Goal: Task Accomplishment & Management: Complete application form

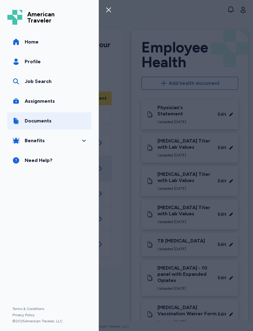
click at [48, 101] on span "Assignments" at bounding box center [40, 101] width 30 height 7
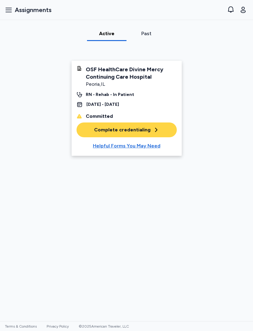
click at [150, 126] on div "Complete credentialing" at bounding box center [126, 129] width 65 height 7
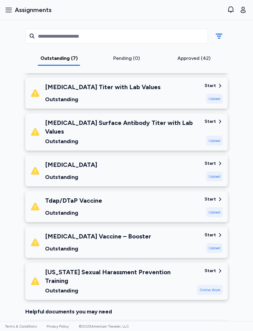
scroll to position [120, 0]
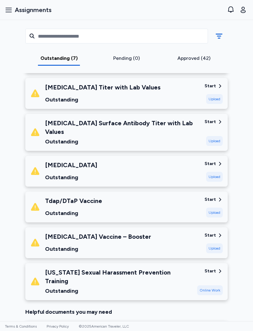
click at [198, 235] on div "[MEDICAL_DATA] Vaccine – Booster Outstanding" at bounding box center [115, 243] width 170 height 21
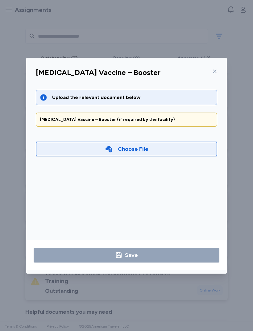
click at [183, 150] on div "Choose File" at bounding box center [127, 149] width 182 height 15
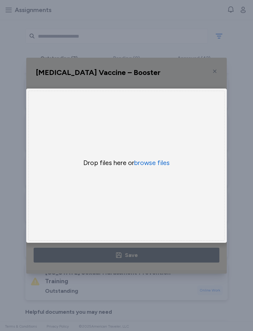
click at [165, 162] on button "browse files" at bounding box center [152, 163] width 36 height 9
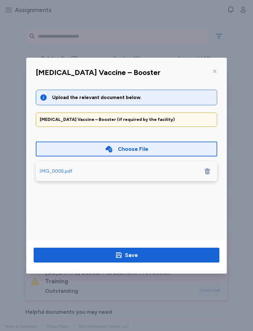
click at [165, 258] on span "Save" at bounding box center [127, 255] width 176 height 9
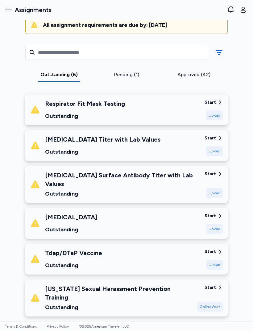
scroll to position [68, 0]
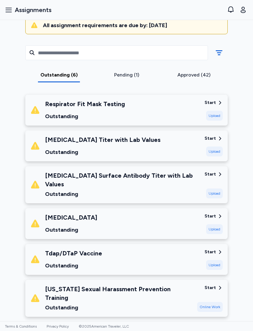
click at [215, 260] on div "Upload" at bounding box center [214, 265] width 17 height 10
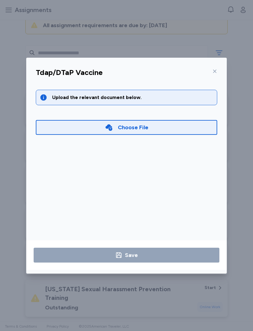
click at [175, 127] on div "Choose File" at bounding box center [127, 127] width 182 height 15
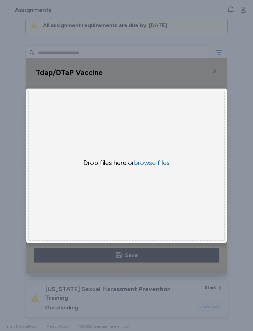
click at [162, 166] on button "browse files" at bounding box center [152, 163] width 36 height 9
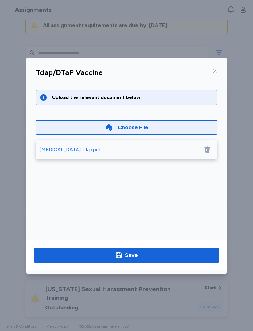
click at [156, 255] on span "Save" at bounding box center [127, 255] width 176 height 9
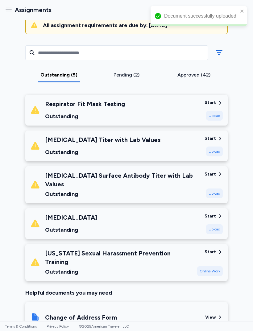
click at [157, 216] on div "[MEDICAL_DATA] Outstanding" at bounding box center [115, 223] width 170 height 21
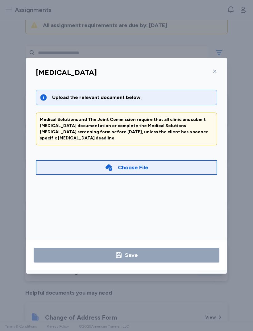
click at [163, 162] on div "Choose File" at bounding box center [127, 167] width 182 height 15
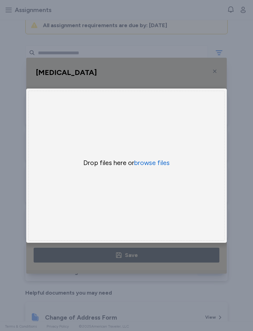
click at [159, 164] on button "browse files" at bounding box center [152, 163] width 36 height 9
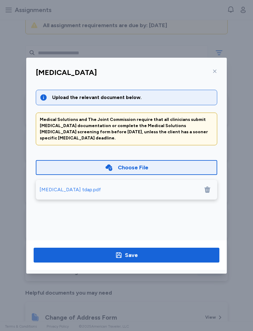
click at [164, 257] on span "Save" at bounding box center [127, 255] width 176 height 9
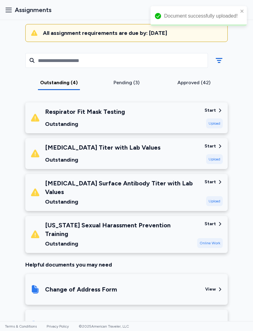
scroll to position [60, 0]
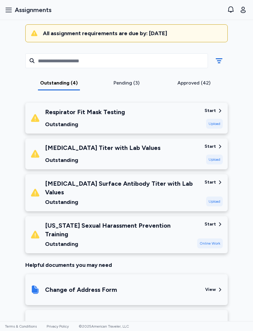
click at [175, 188] on div "[MEDICAL_DATA] Surface Antibody Titer with Lab Values Outstanding" at bounding box center [122, 192] width 155 height 27
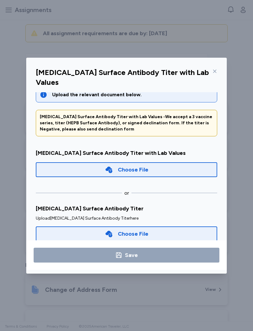
scroll to position [13, 0]
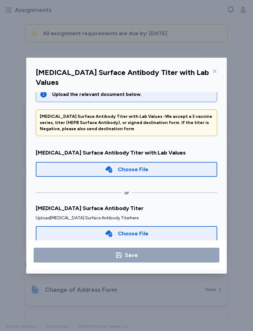
click at [164, 162] on div "Choose File" at bounding box center [127, 169] width 182 height 15
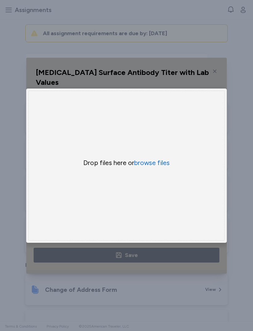
click at [160, 161] on button "browse files" at bounding box center [152, 163] width 36 height 9
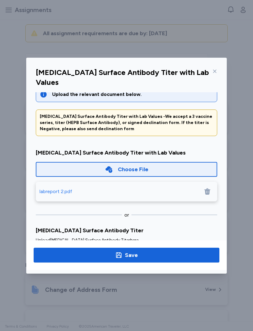
click at [145, 257] on span "Save" at bounding box center [127, 255] width 176 height 9
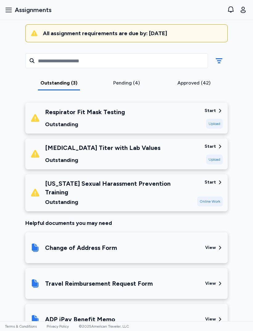
click at [218, 197] on div "Online Work" at bounding box center [210, 202] width 26 height 10
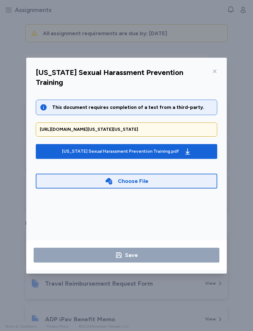
click at [170, 177] on div "Choose File" at bounding box center [127, 181] width 182 height 15
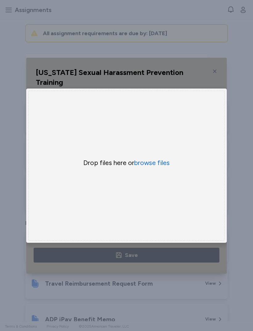
click at [164, 166] on button "browse files" at bounding box center [152, 163] width 36 height 9
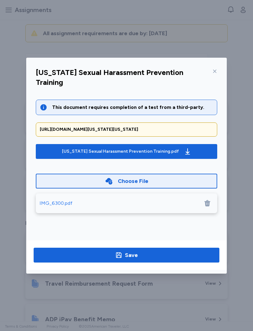
click at [142, 257] on span "Save" at bounding box center [127, 255] width 176 height 9
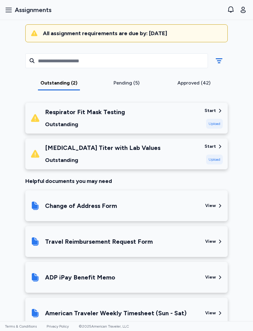
click at [212, 109] on div "Start" at bounding box center [210, 111] width 11 height 6
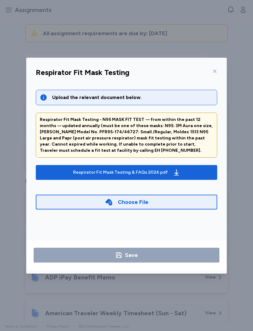
click at [167, 173] on div "Respirator Fit Mask Testing & FAQs 2024.pdf" at bounding box center [127, 173] width 110 height 10
click at [219, 78] on div "Respirator Fit Mask Testing" at bounding box center [127, 74] width 192 height 16
click at [213, 74] on icon at bounding box center [215, 71] width 5 height 5
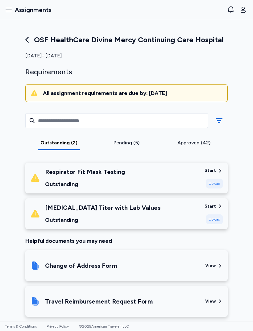
scroll to position [0, 0]
